Goal: Task Accomplishment & Management: Complete application form

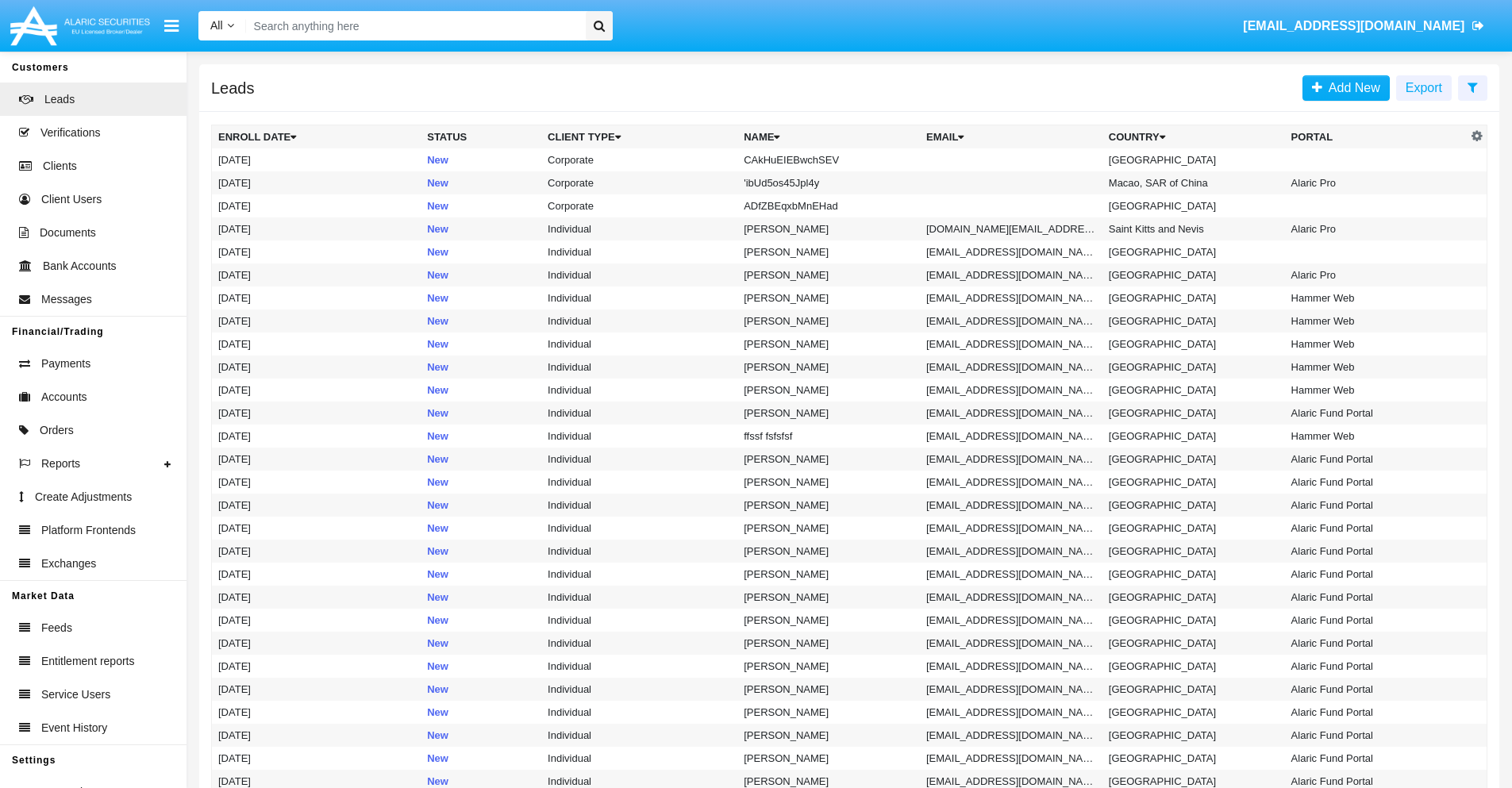
click at [1472, 87] on icon at bounding box center [1472, 87] width 10 height 13
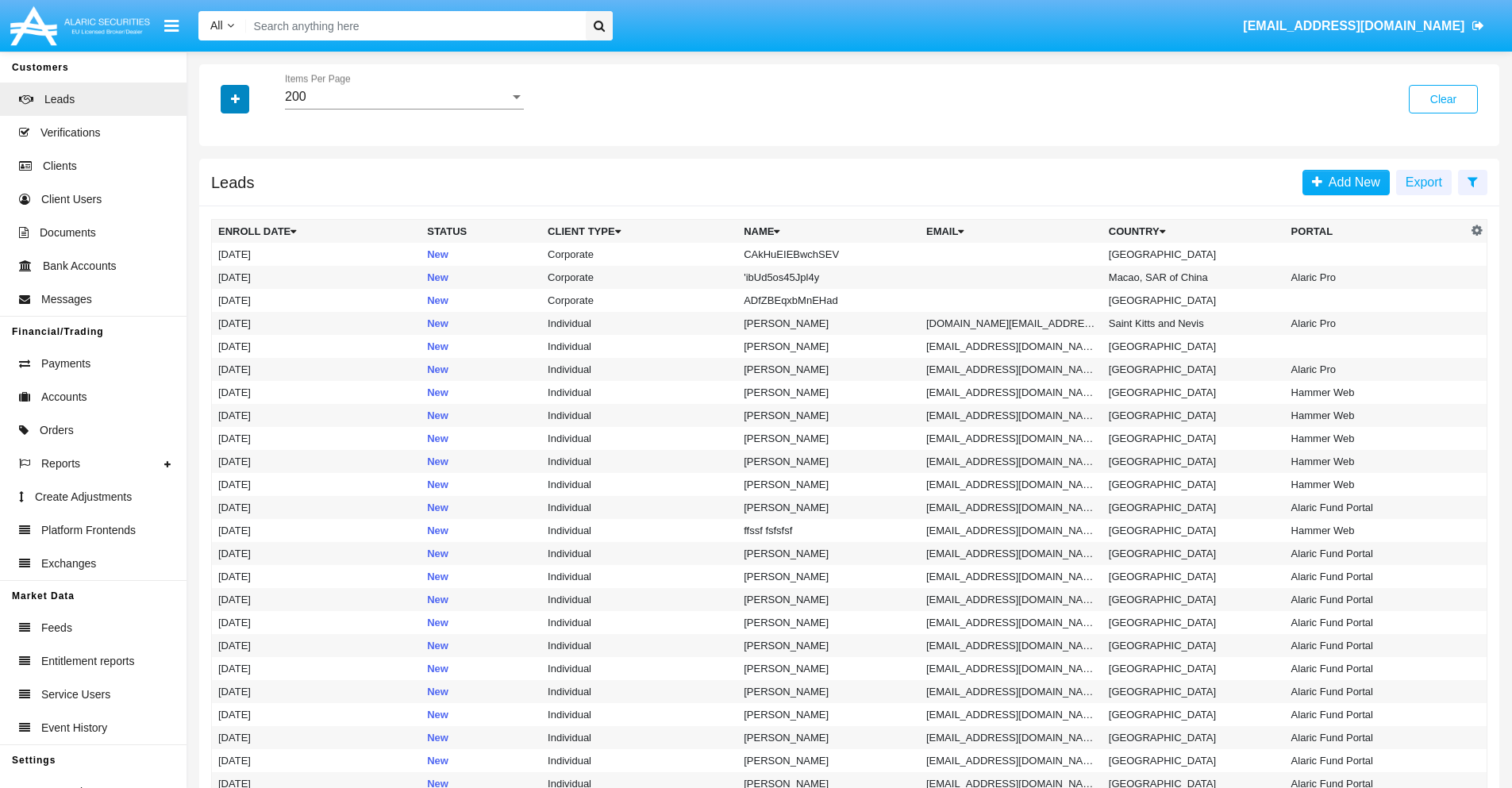
click at [235, 98] on icon "button" at bounding box center [235, 98] width 8 height 11
click at [247, 177] on span "Name" at bounding box center [247, 177] width 34 height 19
click at [218, 184] on input "Name" at bounding box center [217, 184] width 1 height 1
checkbox input "true"
click at [235, 98] on icon "button" at bounding box center [235, 98] width 8 height 11
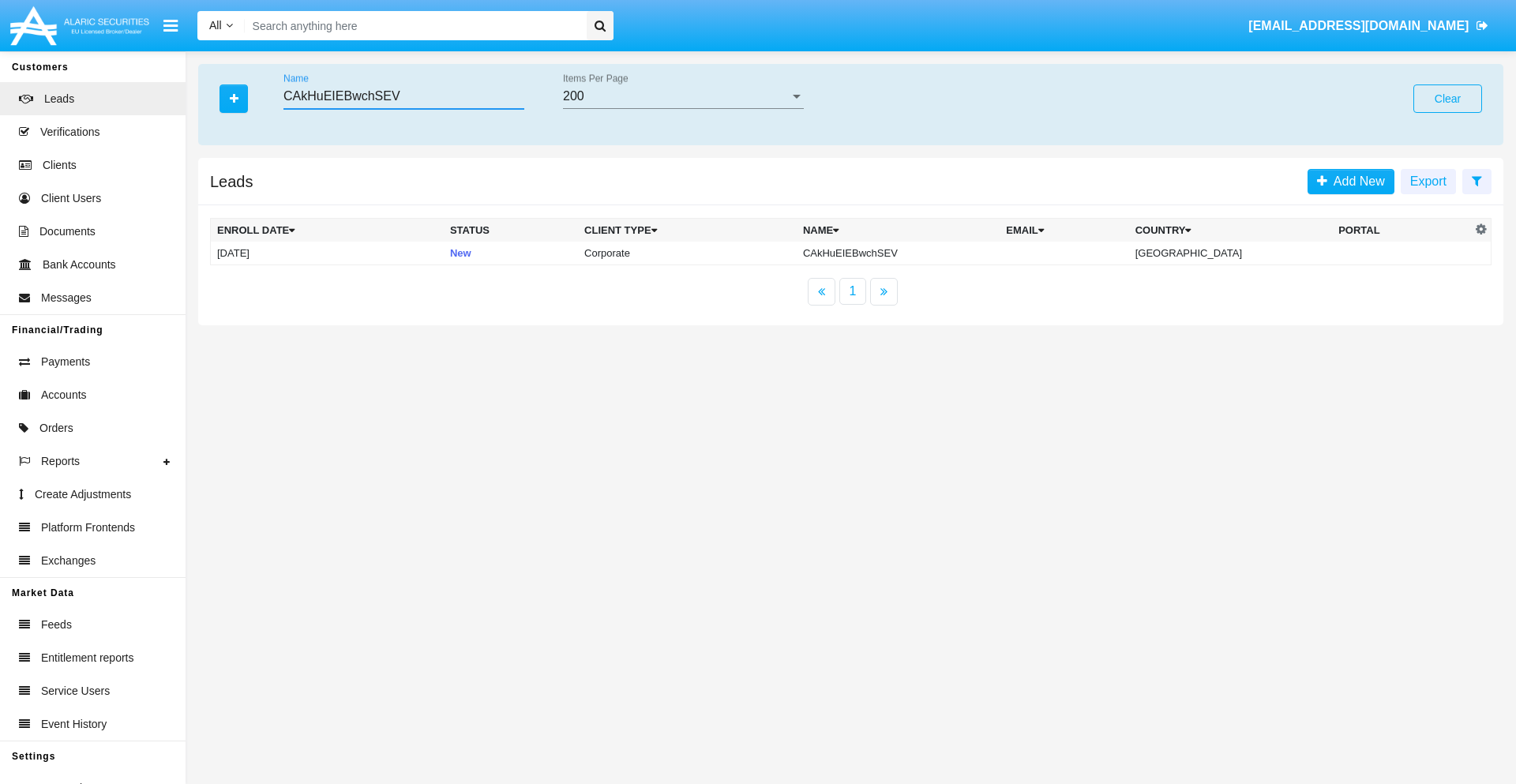
type input "CAkHuEIEBwchSEV"
click at [912, 253] on td "CAkHuEIEBwchSEV" at bounding box center [898, 254] width 203 height 23
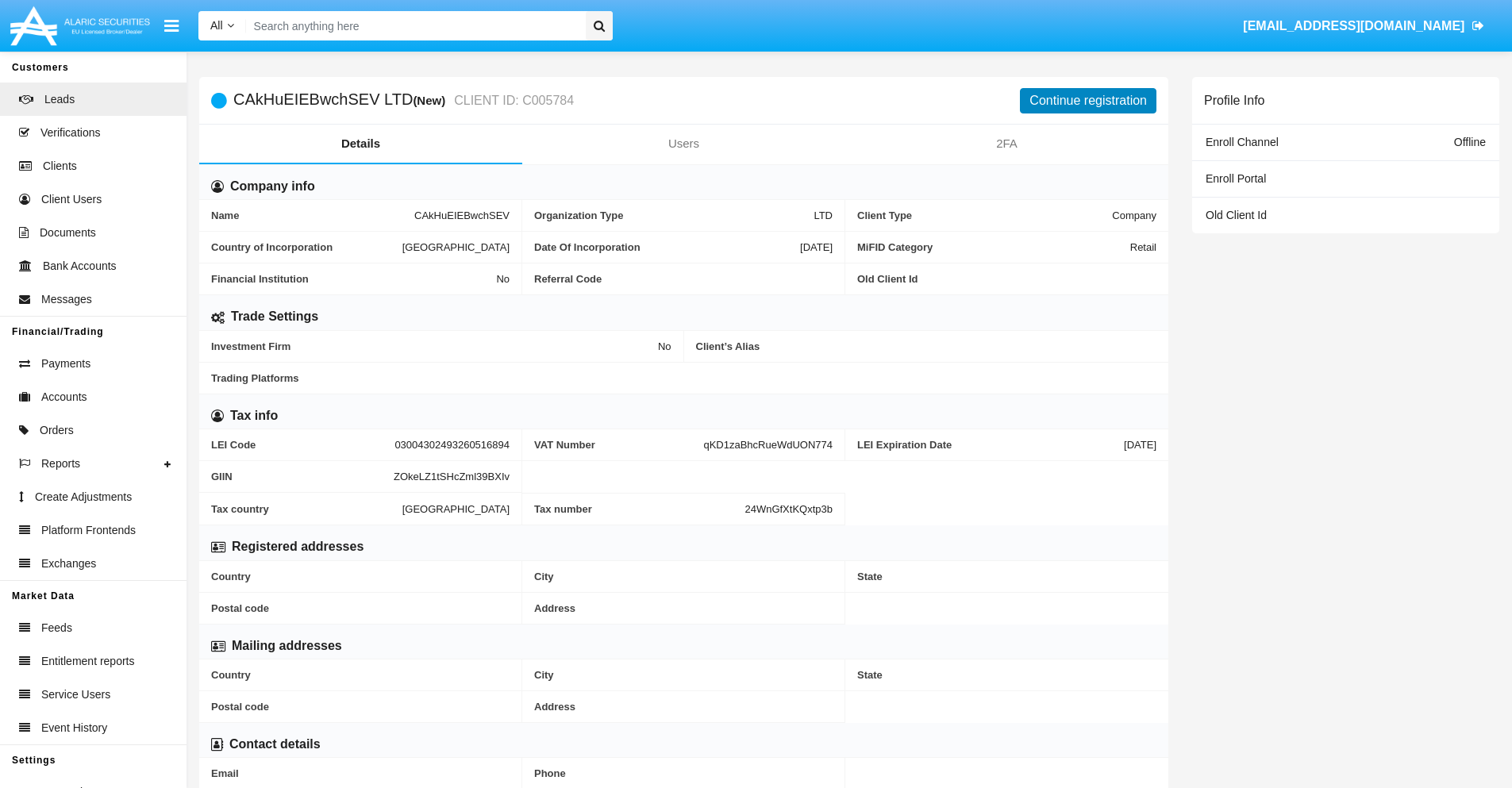
click at [1088, 100] on button "Continue registration" at bounding box center [1088, 101] width 136 height 25
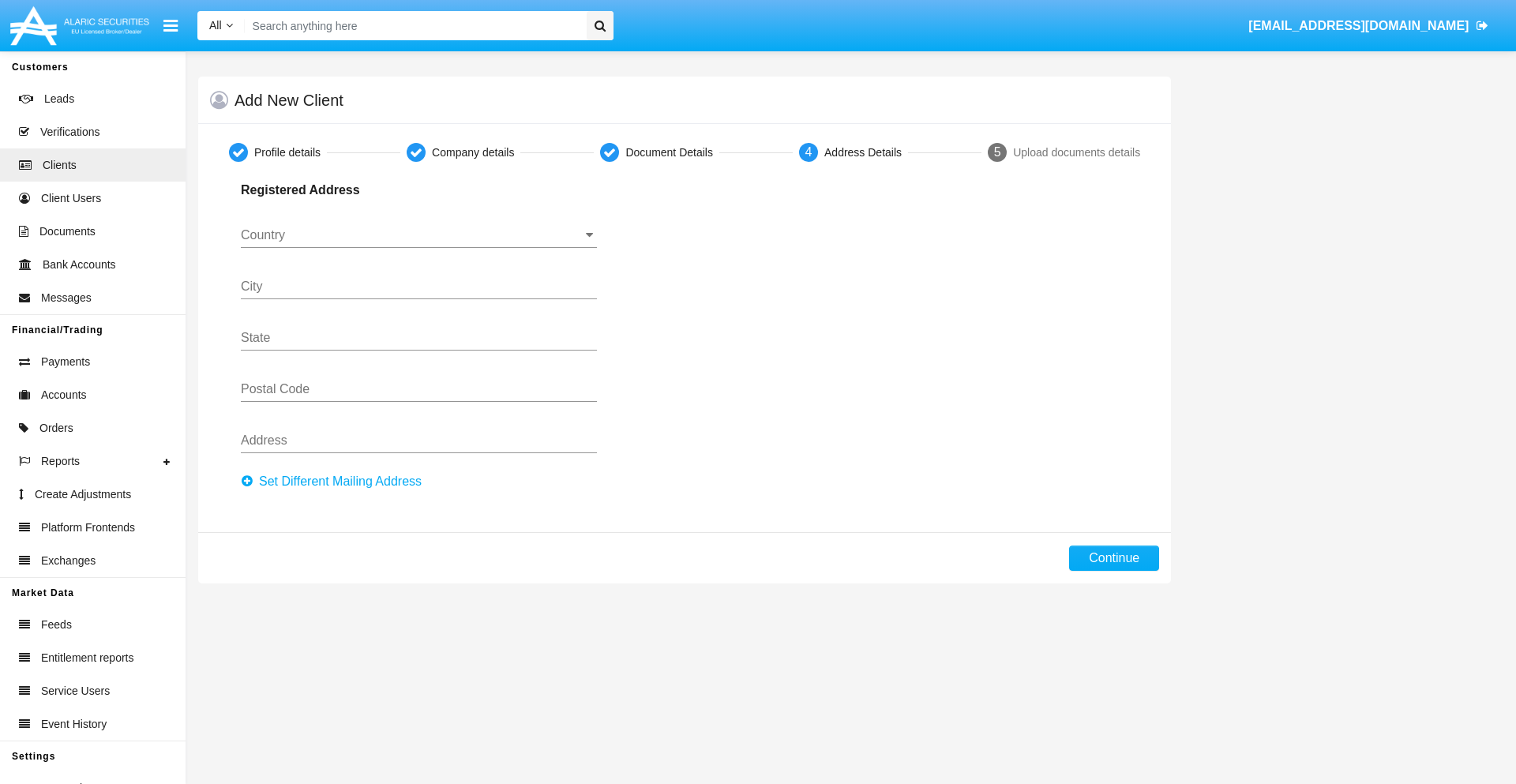
click at [336, 481] on button "Set Different Mailing Address" at bounding box center [336, 481] width 190 height 25
click at [1114, 558] on button "Continue" at bounding box center [1114, 558] width 90 height 25
click at [305, 479] on button "Add mailing address" at bounding box center [304, 479] width 126 height 21
